Goal: Information Seeking & Learning: Learn about a topic

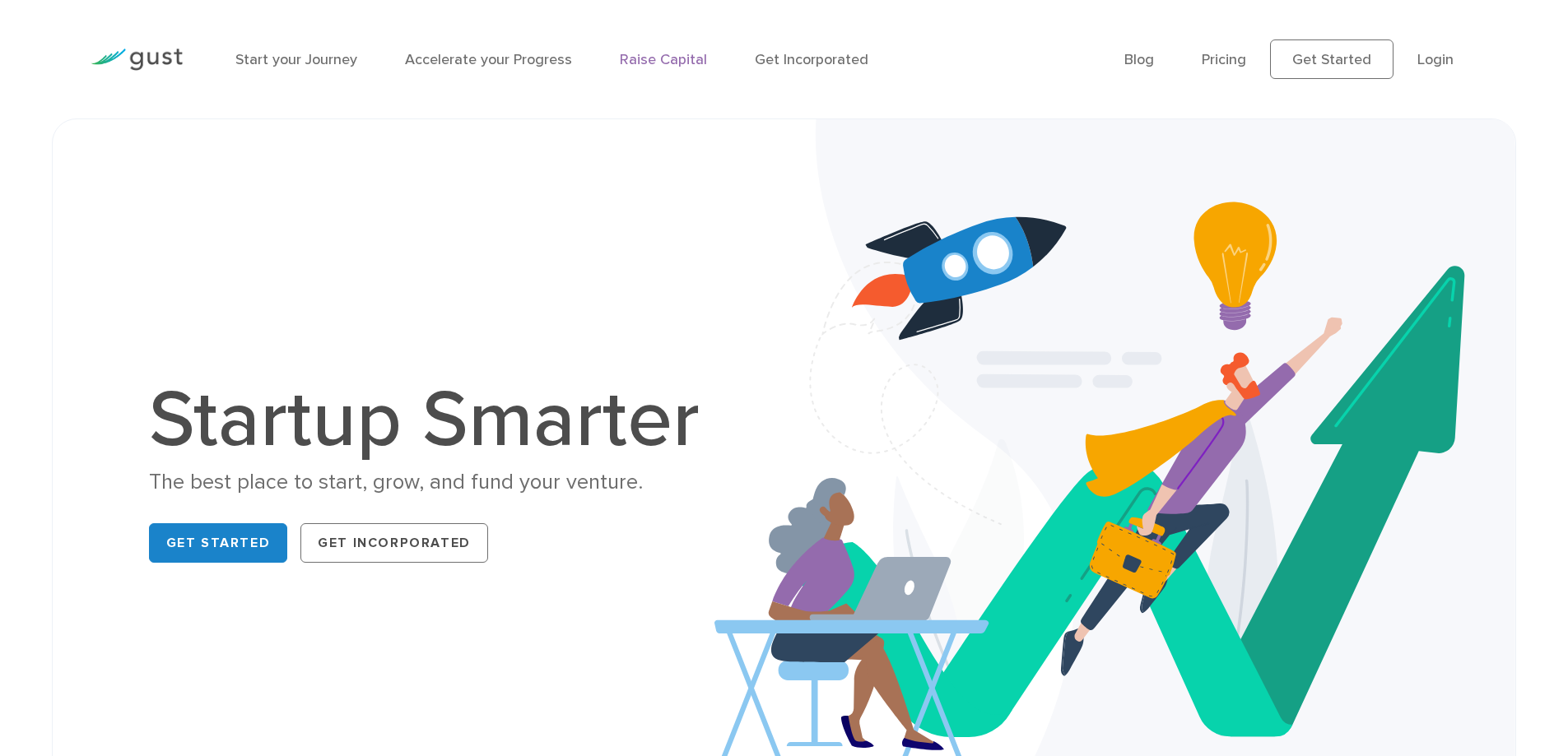
click at [660, 57] on link "Raise Capital" at bounding box center [663, 60] width 88 height 18
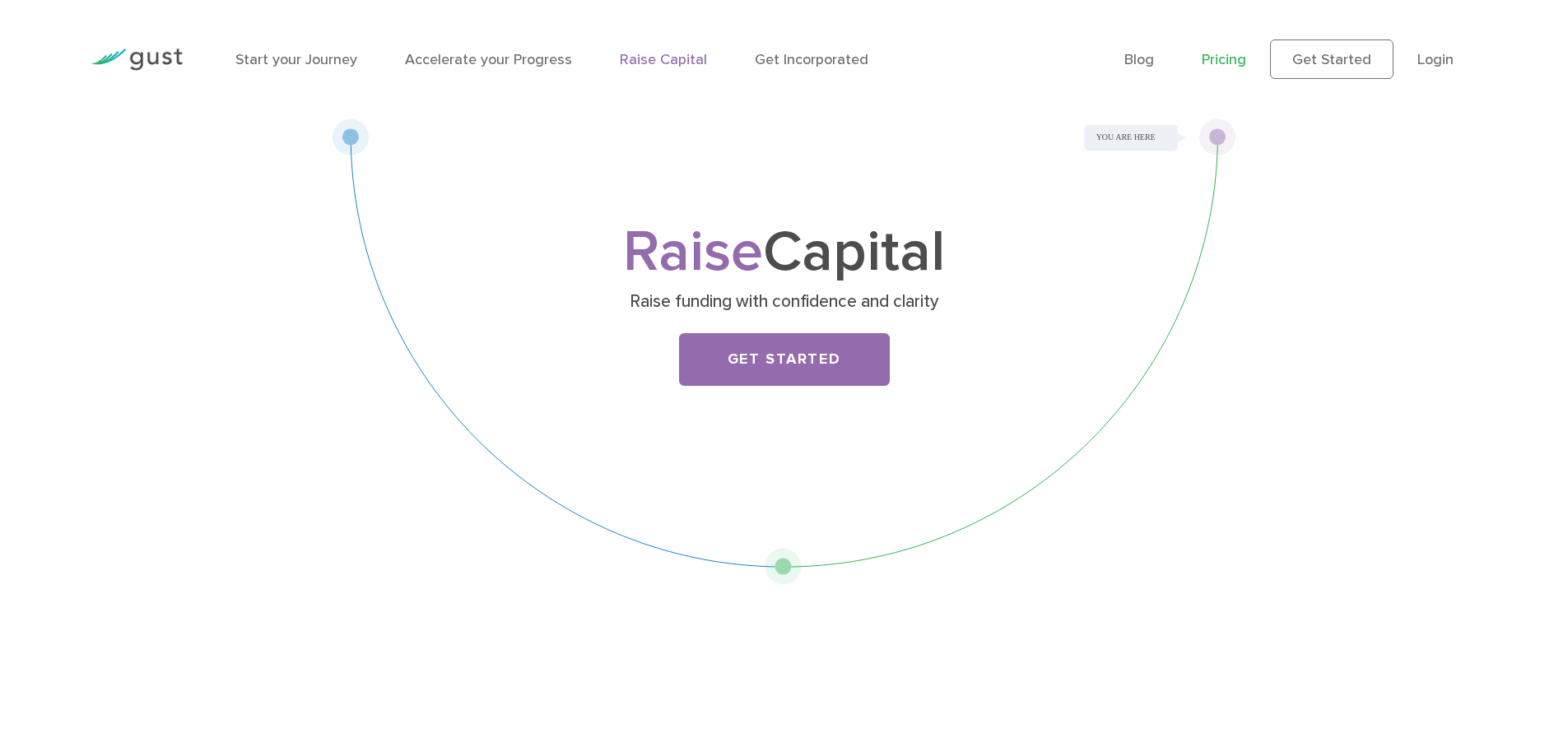
click at [1229, 58] on link "Pricing" at bounding box center [1223, 60] width 44 height 18
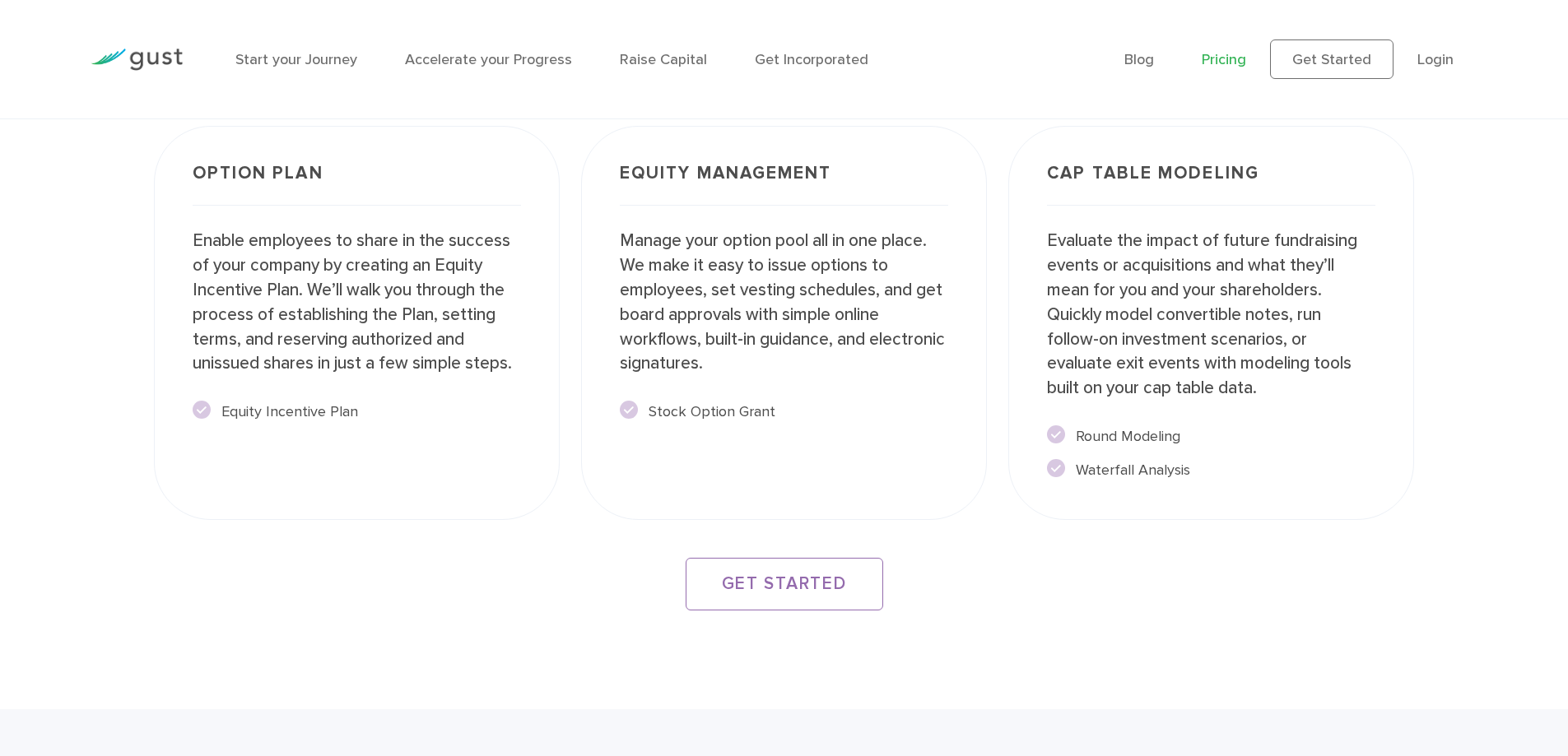
scroll to position [3232, 0]
